Goal: Browse casually

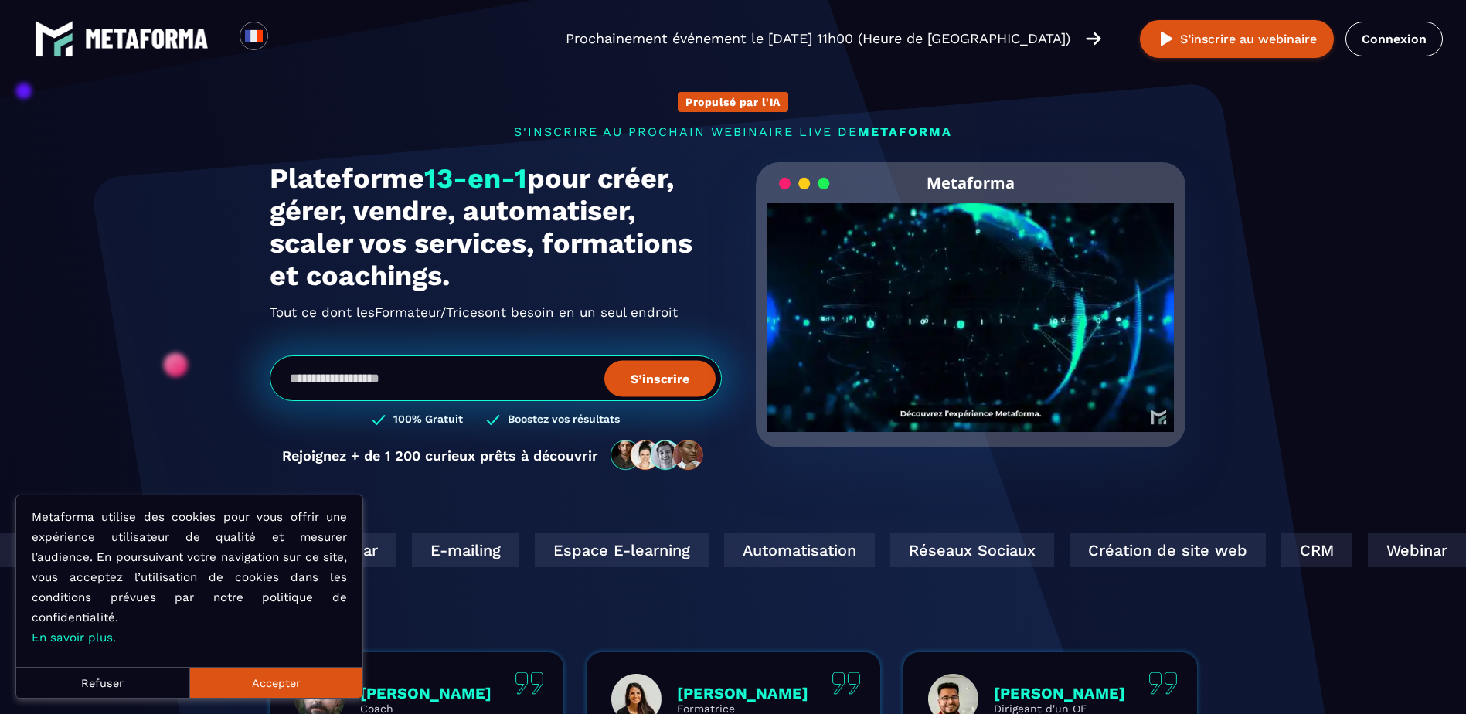
click at [260, 686] on button "Accepter" at bounding box center [275, 682] width 173 height 31
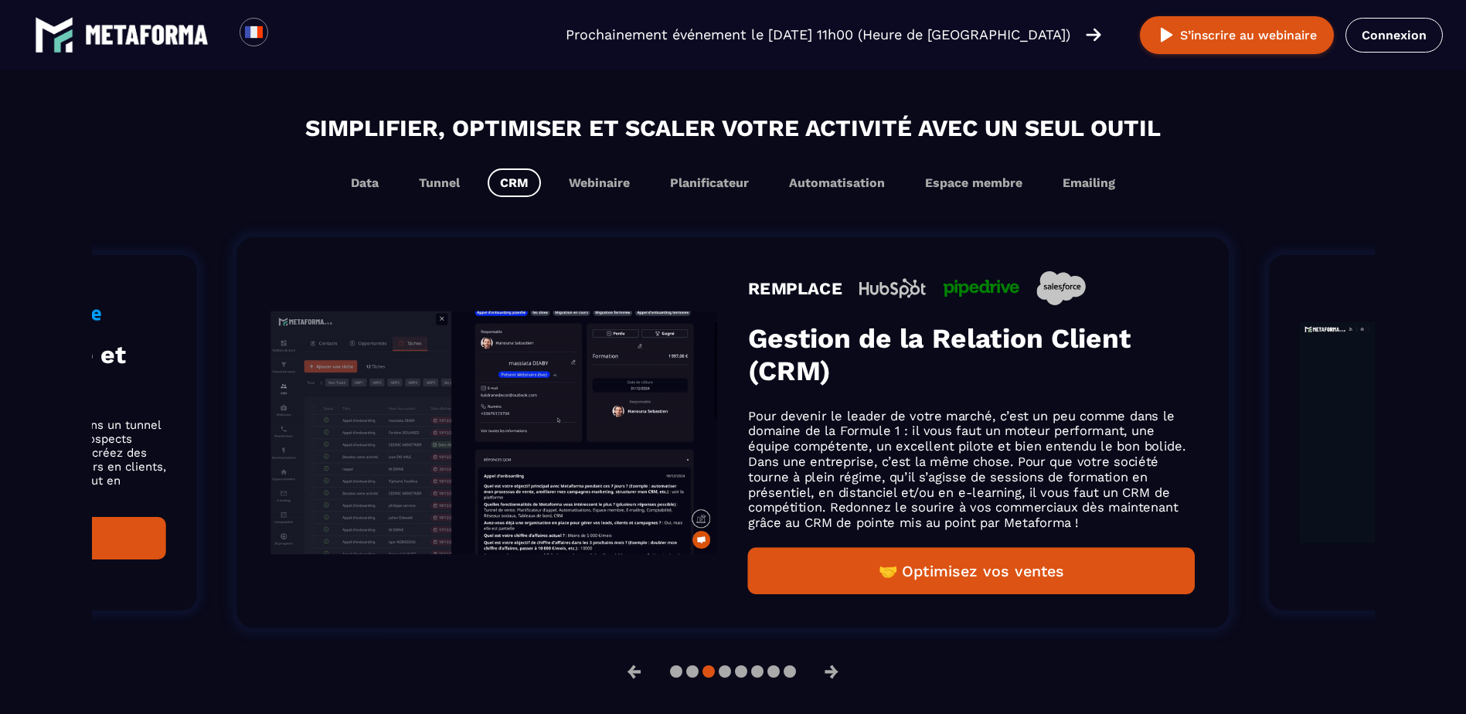
scroll to position [969, 0]
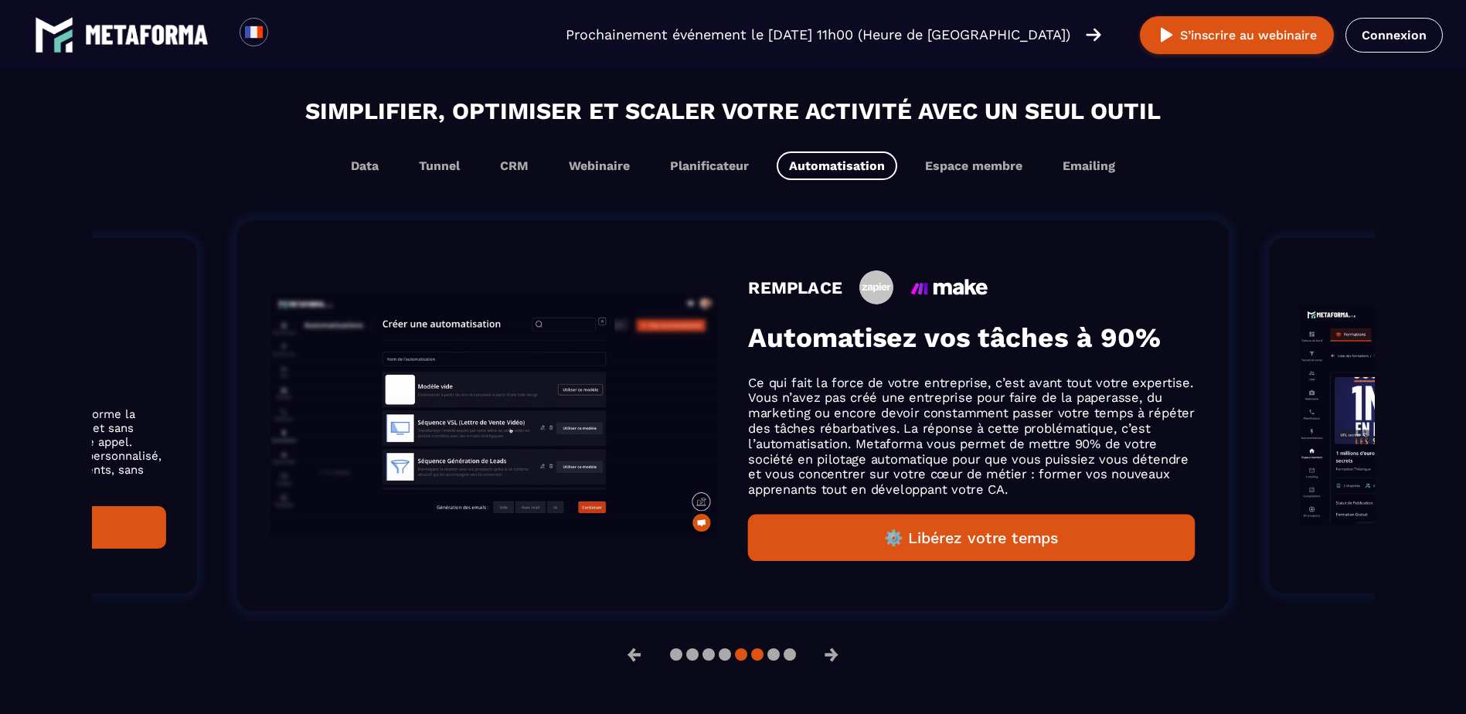
click at [742, 659] on button at bounding box center [741, 654] width 12 height 12
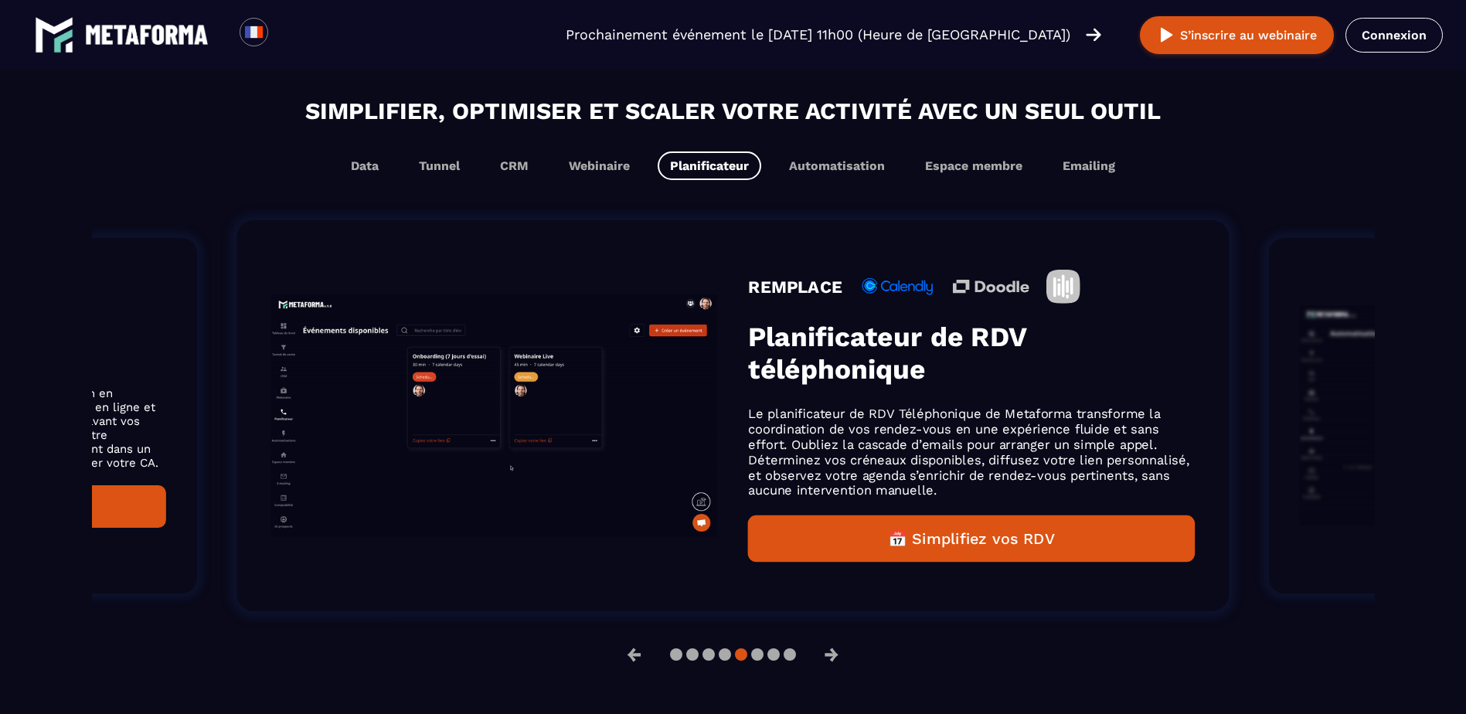
scroll to position [944, 0]
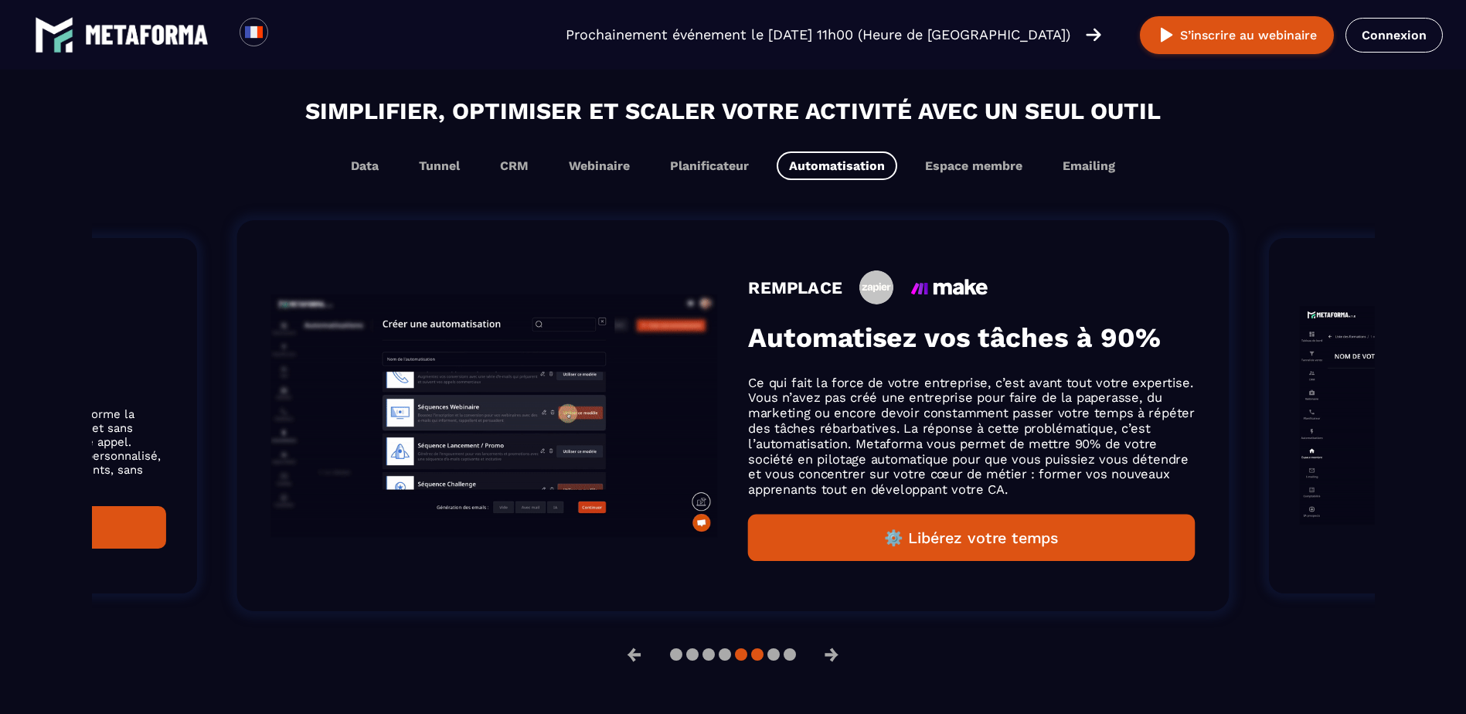
click at [740, 658] on button at bounding box center [741, 654] width 12 height 12
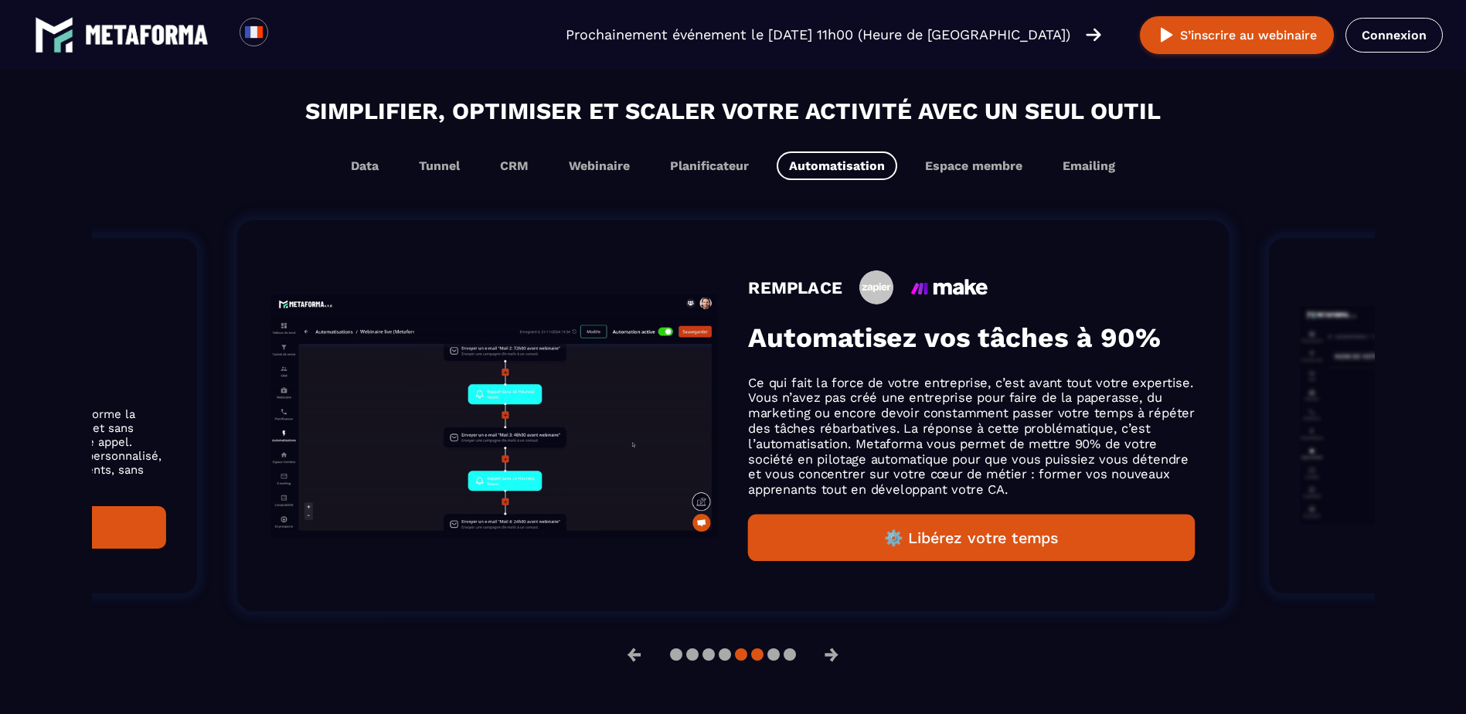
click at [740, 658] on button at bounding box center [741, 654] width 12 height 12
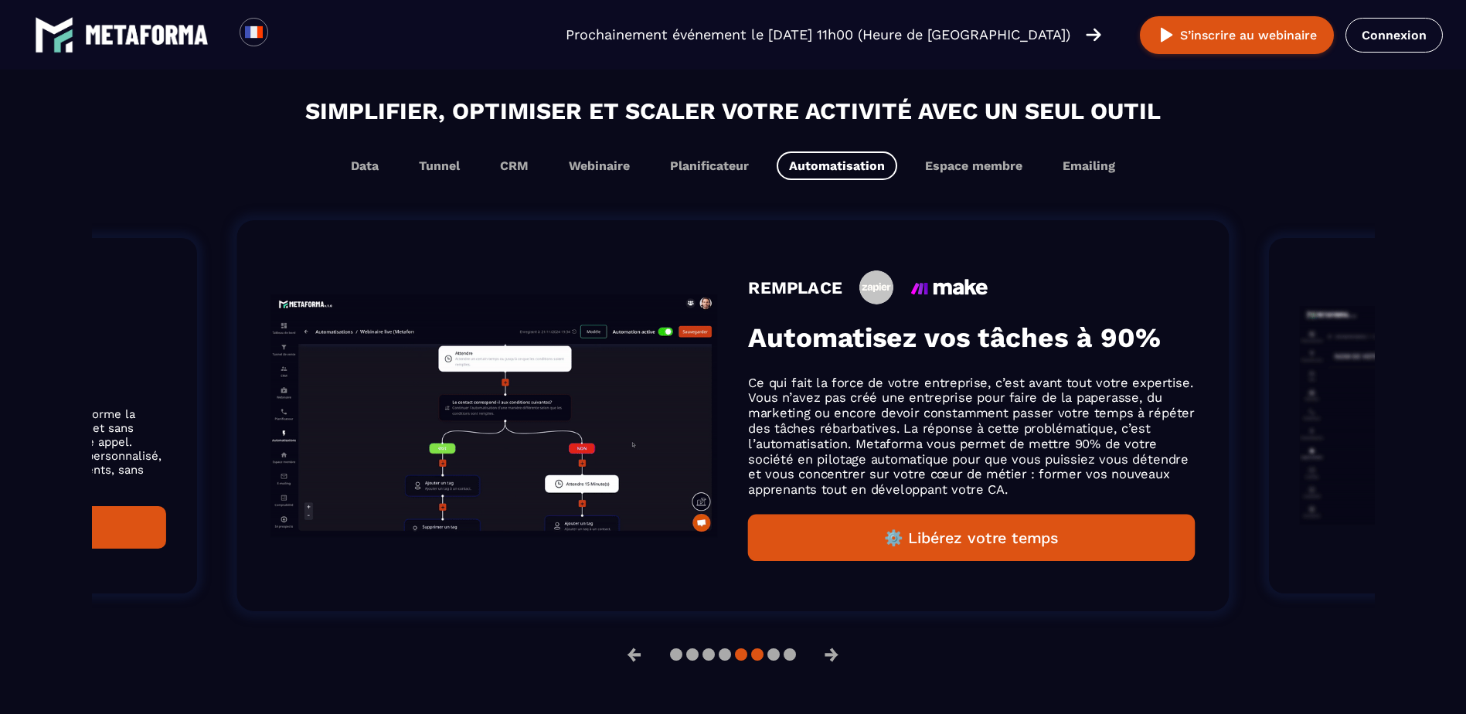
click at [742, 659] on button at bounding box center [741, 654] width 12 height 12
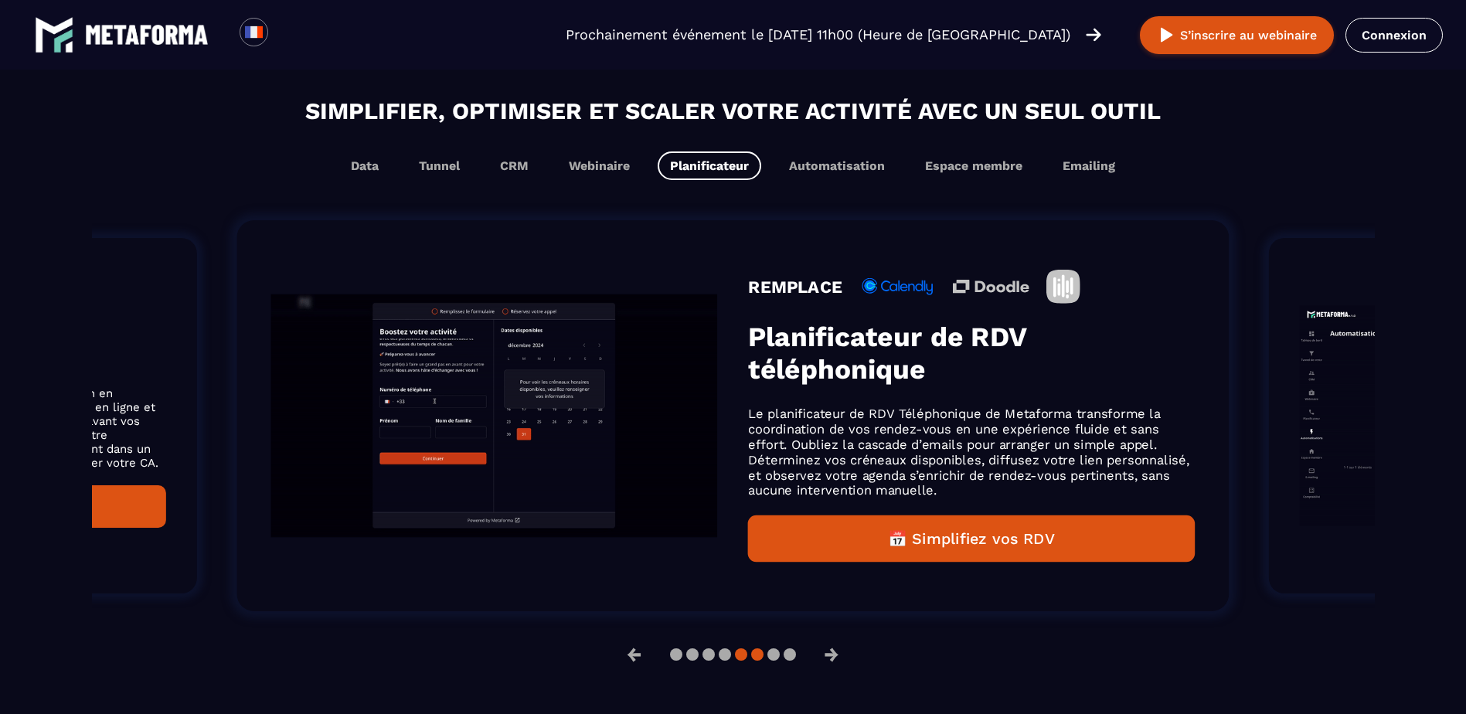
click at [758, 660] on button at bounding box center [757, 654] width 12 height 12
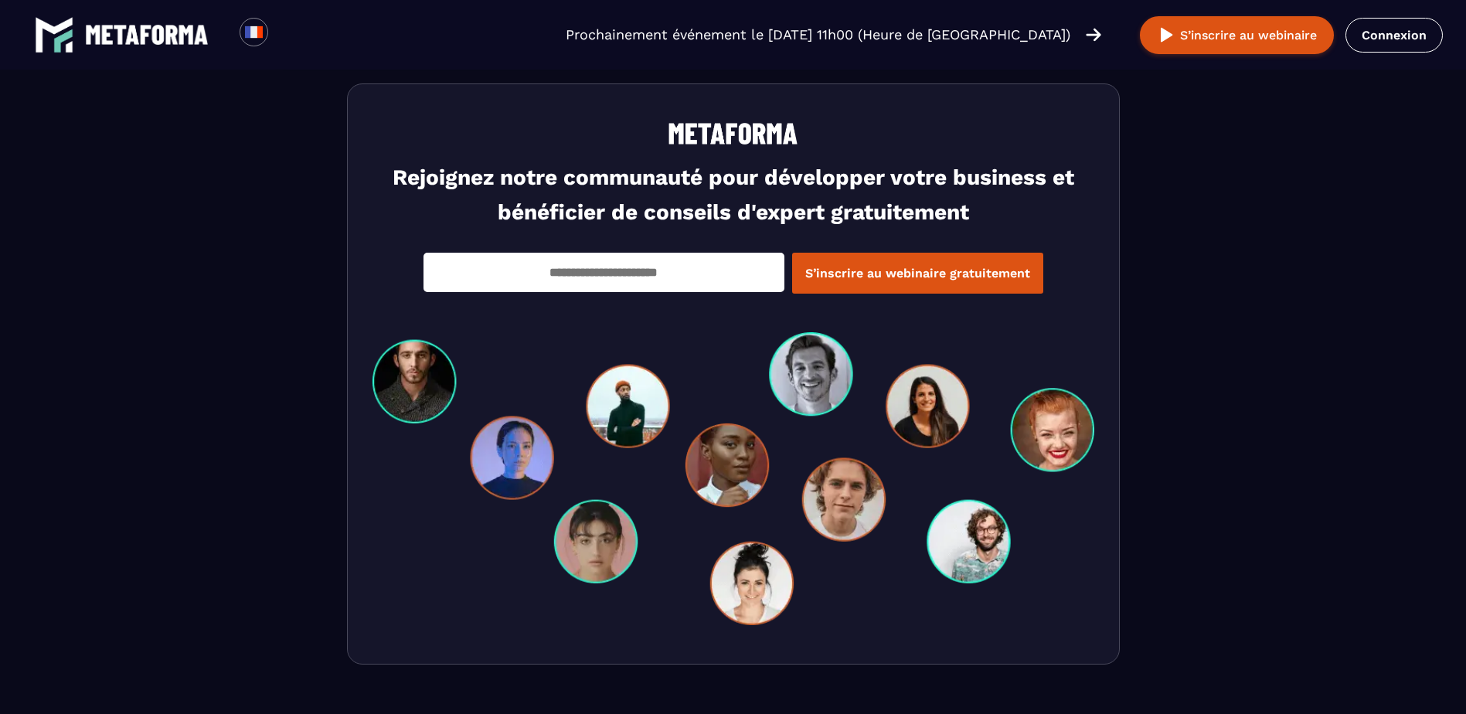
scroll to position [2386, 0]
